Goal: Use online tool/utility

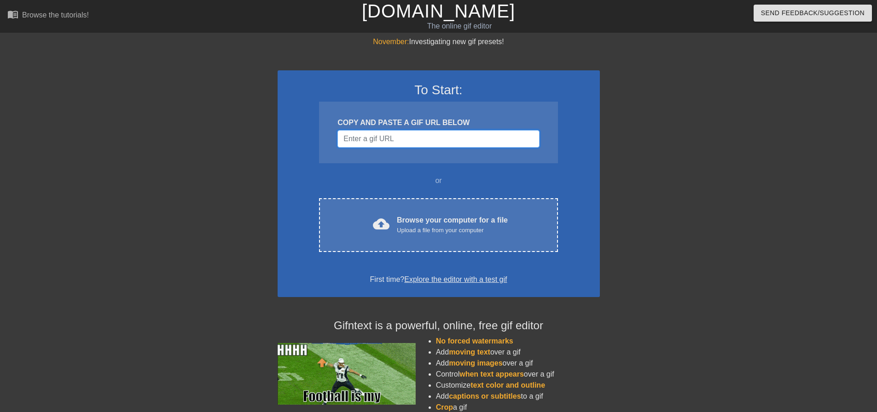
click at [428, 136] on input "Username" at bounding box center [438, 138] width 202 height 17
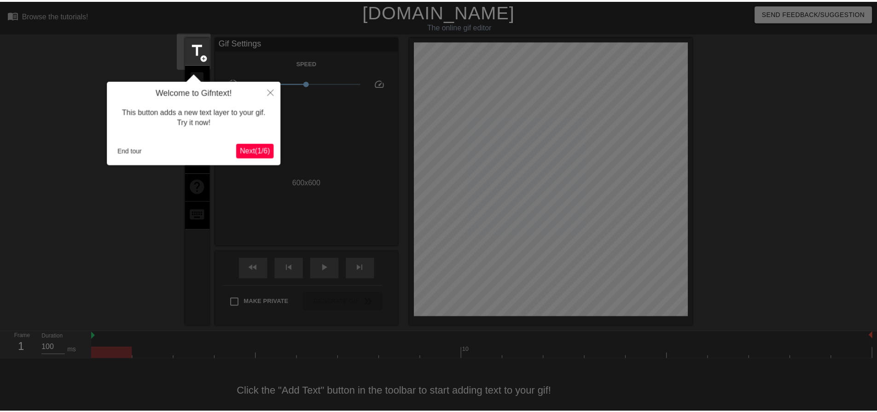
scroll to position [18, 0]
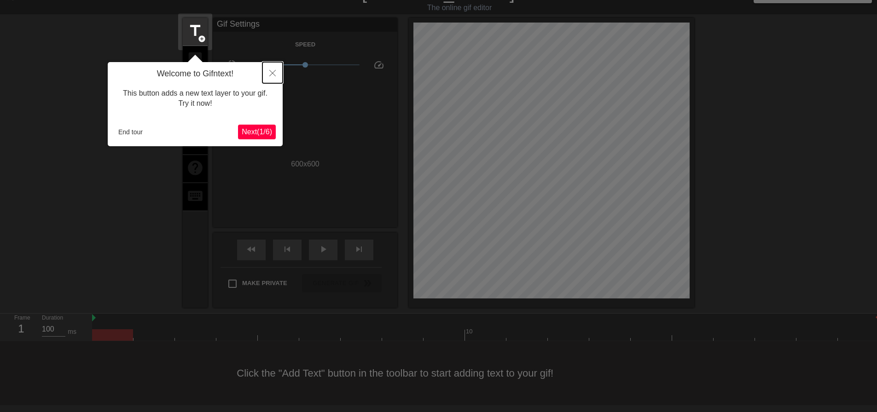
click at [271, 71] on icon "Close" at bounding box center [272, 73] width 6 height 6
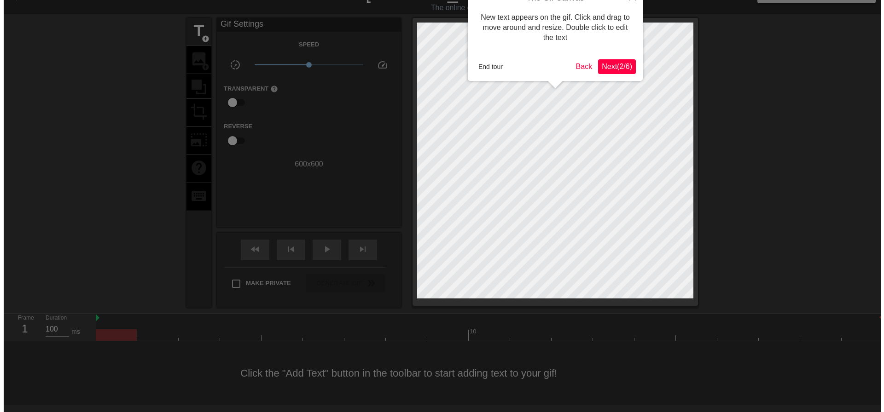
scroll to position [0, 0]
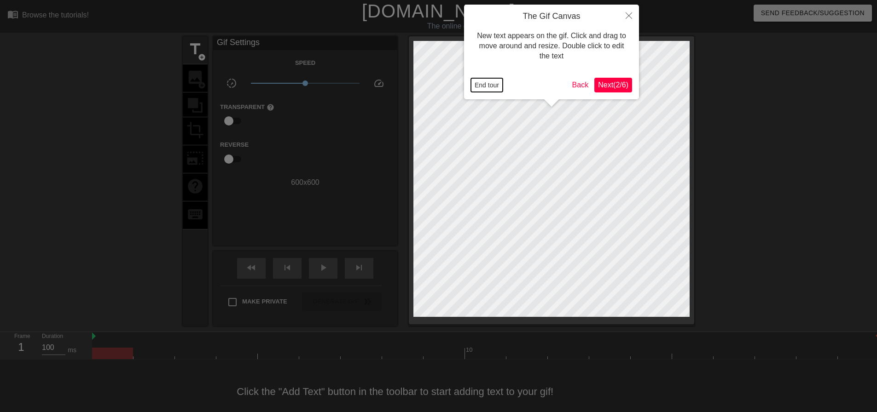
click at [488, 83] on button "End tour" at bounding box center [487, 85] width 32 height 14
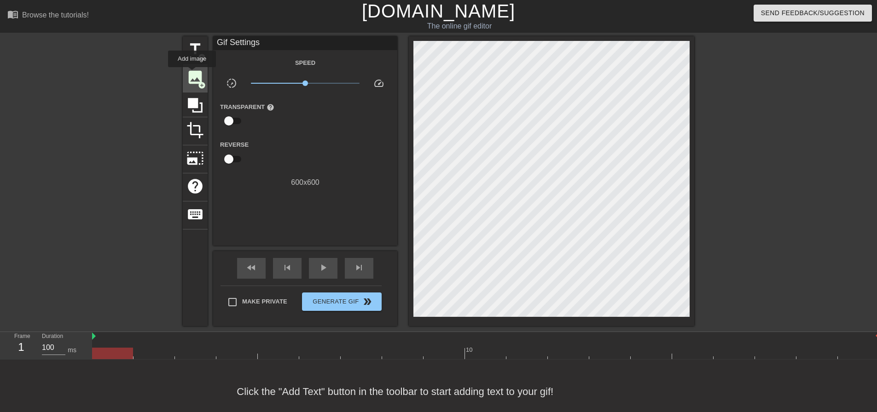
click at [192, 74] on span "image" at bounding box center [194, 77] width 17 height 17
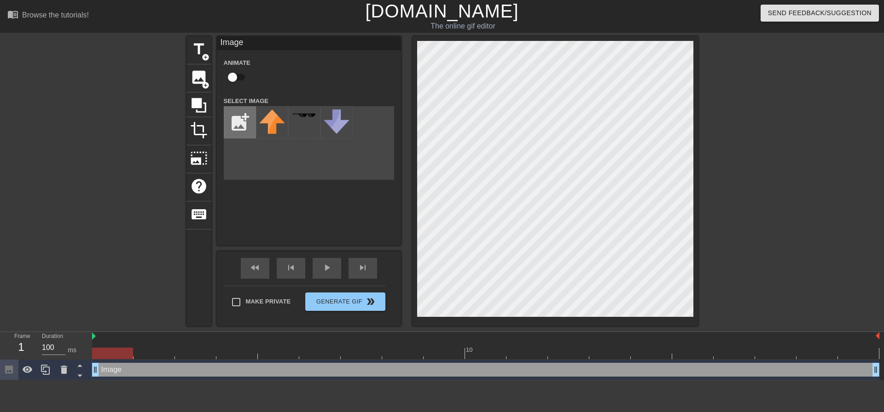
click at [237, 123] on input "file" at bounding box center [239, 122] width 31 height 31
type input "C:\fakepath\Single_VG_Logo.png"
click at [267, 124] on img at bounding box center [272, 123] width 26 height 26
click at [161, 371] on div "Image drag_handle drag_handle" at bounding box center [485, 370] width 787 height 14
click at [318, 269] on div "play_arrow" at bounding box center [326, 268] width 29 height 21
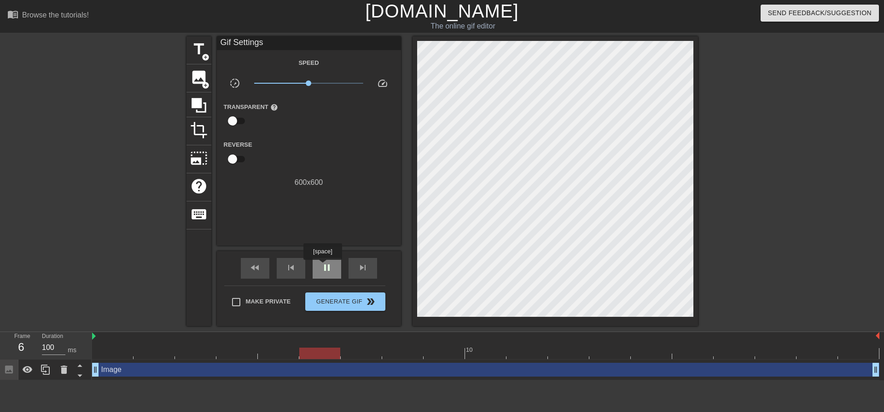
click at [322, 266] on span "pause" at bounding box center [326, 267] width 11 height 11
click at [322, 266] on span "play_arrow" at bounding box center [326, 267] width 11 height 11
click at [322, 266] on span "pause" at bounding box center [326, 267] width 11 height 11
click at [322, 266] on span "play_arrow" at bounding box center [326, 267] width 11 height 11
click at [322, 266] on span "pause" at bounding box center [326, 267] width 11 height 11
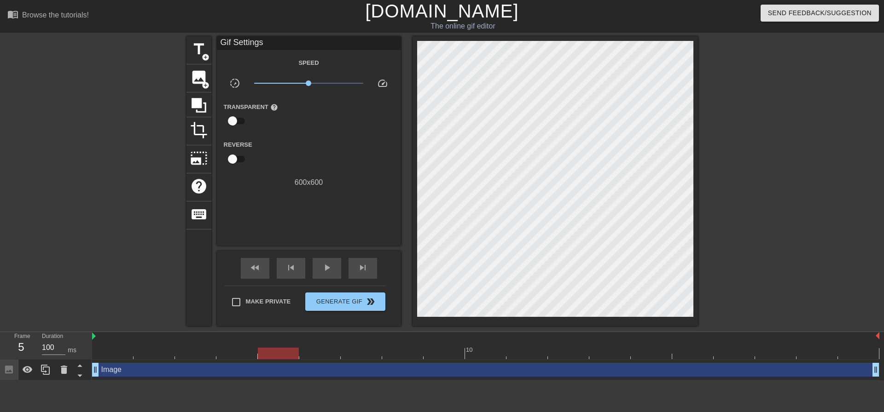
drag, startPoint x: 245, startPoint y: 353, endPoint x: 269, endPoint y: 360, distance: 24.9
click at [269, 360] on div "10 Image drag_handle drag_handle" at bounding box center [488, 356] width 792 height 48
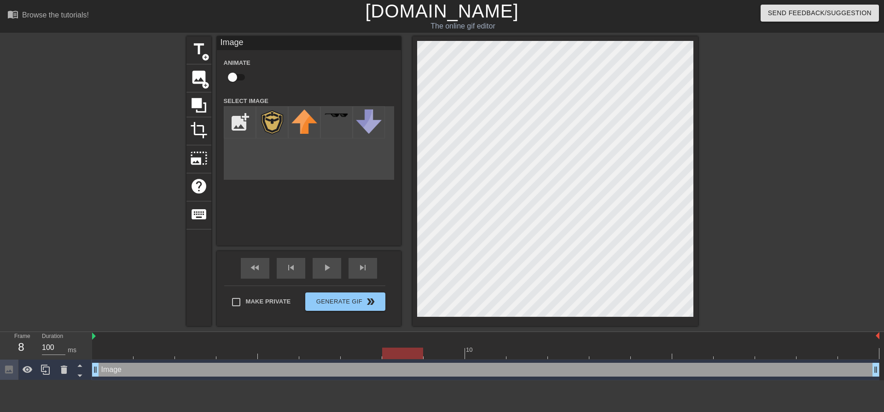
drag, startPoint x: 285, startPoint y: 355, endPoint x: 415, endPoint y: 358, distance: 129.3
click at [415, 358] on div at bounding box center [402, 354] width 41 height 12
drag, startPoint x: 413, startPoint y: 351, endPoint x: 437, endPoint y: 351, distance: 23.5
click at [437, 351] on div at bounding box center [443, 354] width 41 height 12
drag, startPoint x: 452, startPoint y: 353, endPoint x: 660, endPoint y: 354, distance: 207.5
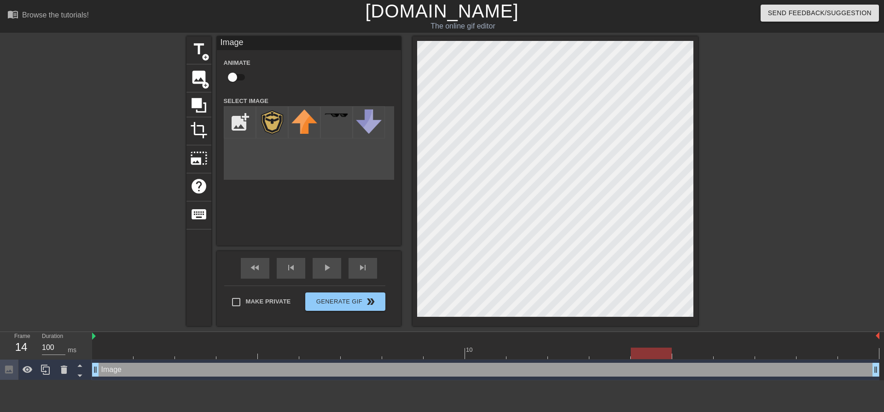
click at [660, 354] on div at bounding box center [650, 354] width 41 height 12
drag, startPoint x: 648, startPoint y: 355, endPoint x: 752, endPoint y: 354, distance: 103.5
click at [752, 354] on div at bounding box center [485, 354] width 787 height 12
drag, startPoint x: 752, startPoint y: 354, endPoint x: 827, endPoint y: 353, distance: 75.0
click at [827, 353] on div at bounding box center [485, 354] width 787 height 12
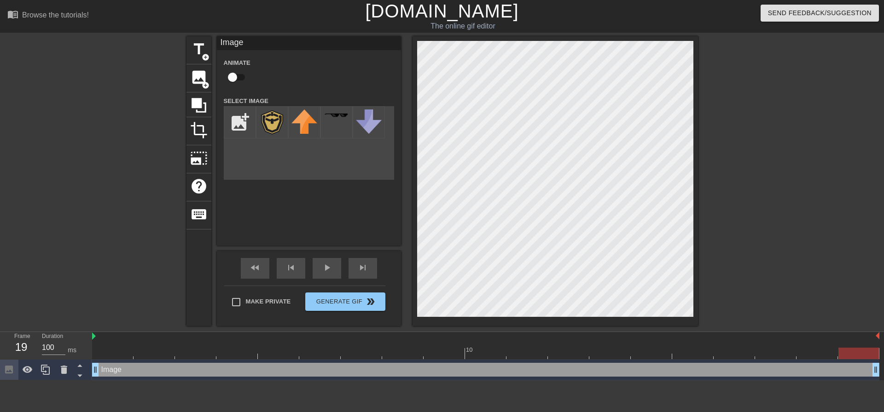
drag, startPoint x: 818, startPoint y: 352, endPoint x: 833, endPoint y: 345, distance: 16.5
click at [845, 354] on div at bounding box center [858, 354] width 41 height 12
click at [322, 269] on span "play_arrow" at bounding box center [326, 267] width 11 height 11
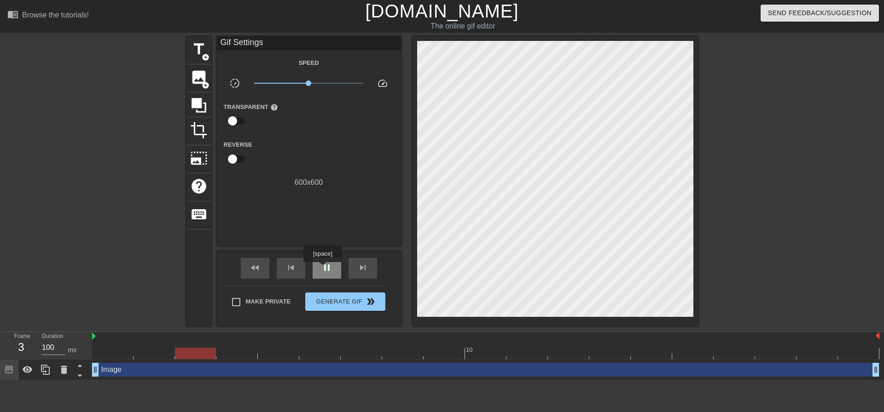
click at [322, 269] on span "pause" at bounding box center [326, 267] width 11 height 11
drag, startPoint x: 229, startPoint y: 355, endPoint x: 128, endPoint y: 355, distance: 100.8
click at [108, 347] on div "10" at bounding box center [485, 345] width 787 height 27
click at [144, 371] on div "Image drag_handle drag_handle" at bounding box center [485, 370] width 787 height 14
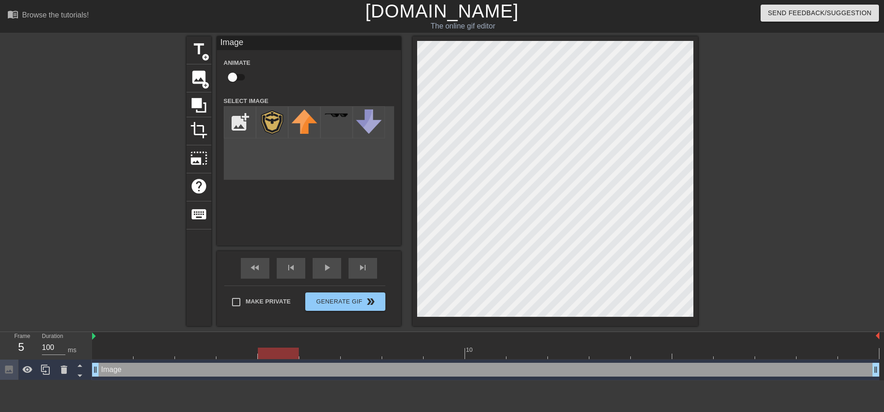
drag, startPoint x: 121, startPoint y: 354, endPoint x: 287, endPoint y: 356, distance: 166.1
click at [287, 356] on div at bounding box center [278, 354] width 41 height 12
click at [271, 370] on div "Image drag_handle drag_handle" at bounding box center [485, 370] width 787 height 14
drag, startPoint x: 283, startPoint y: 351, endPoint x: 397, endPoint y: 350, distance: 113.7
click at [397, 350] on div at bounding box center [402, 354] width 41 height 12
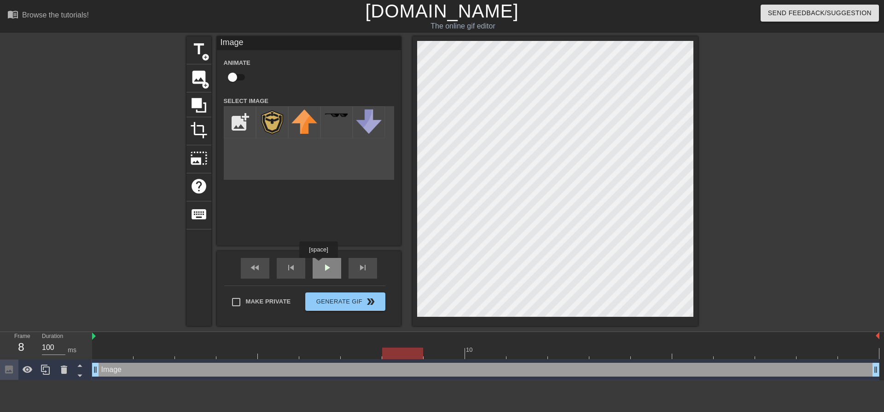
click at [324, 267] on span "play_arrow" at bounding box center [326, 267] width 11 height 11
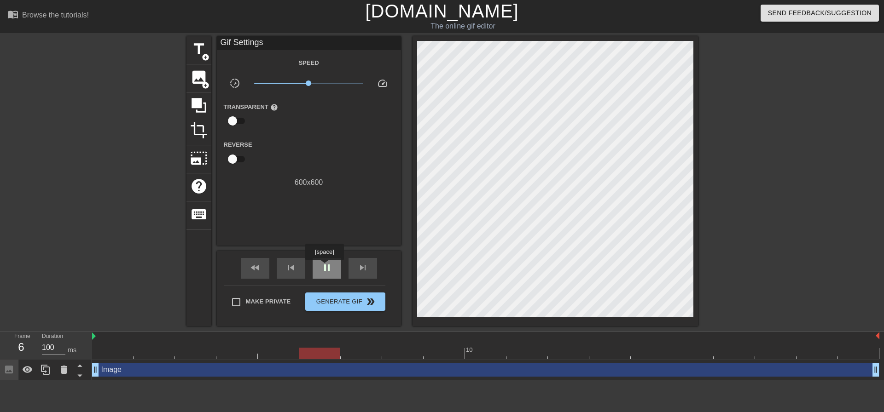
click at [324, 267] on span "pause" at bounding box center [326, 267] width 11 height 11
click at [331, 266] on span "play_arrow" at bounding box center [326, 267] width 11 height 11
click at [112, 372] on div "Image drag_handle drag_handle" at bounding box center [485, 370] width 787 height 14
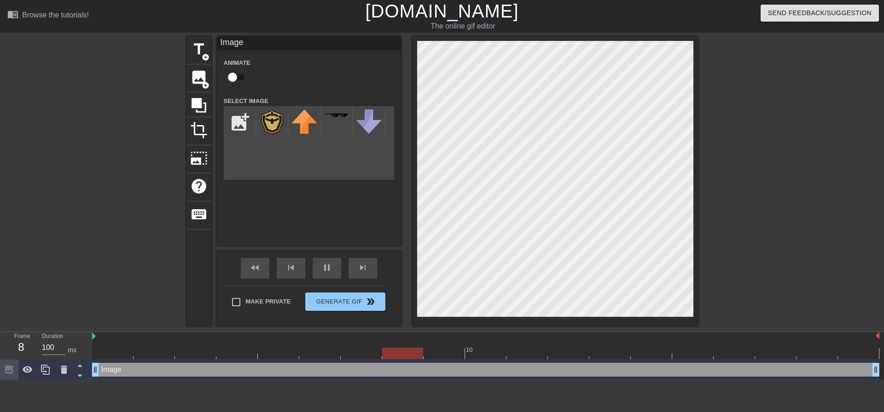
click at [105, 372] on div "Image drag_handle drag_handle" at bounding box center [485, 370] width 787 height 14
click at [156, 372] on div "Image drag_handle drag_handle" at bounding box center [485, 370] width 787 height 14
click at [179, 373] on div "Image drag_handle drag_handle" at bounding box center [485, 370] width 787 height 14
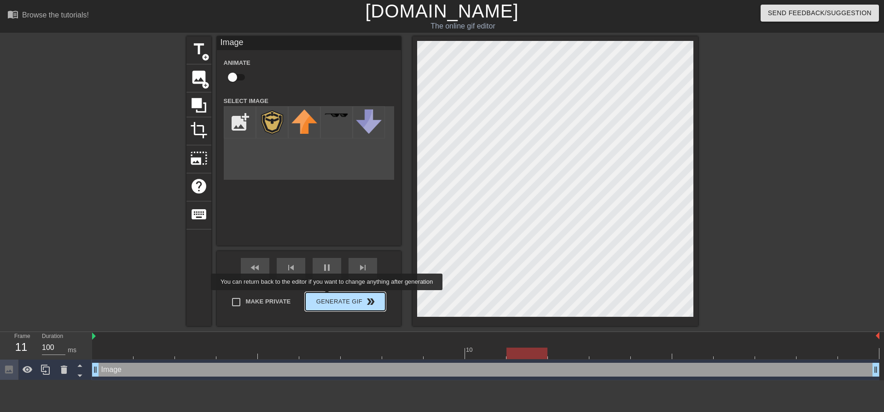
click at [328, 297] on span "Generate Gif double_arrow" at bounding box center [345, 301] width 72 height 11
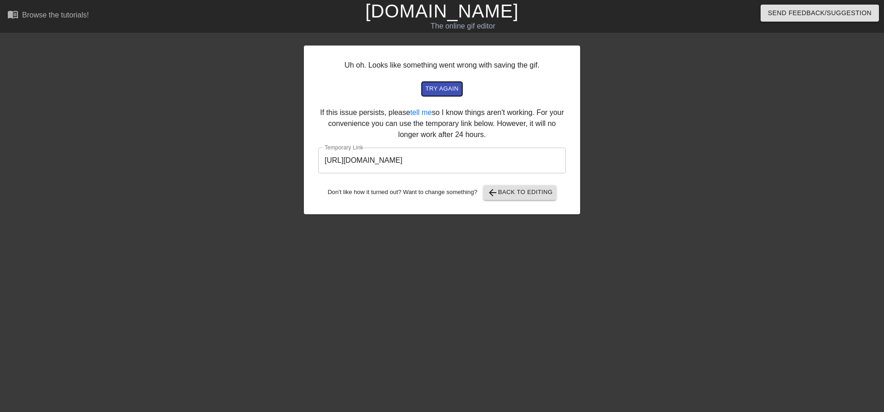
click at [438, 85] on span "try again" at bounding box center [441, 89] width 33 height 11
click at [520, 189] on span "arrow_back Back to Editing" at bounding box center [520, 192] width 66 height 11
